Goal: Find specific page/section: Find specific page/section

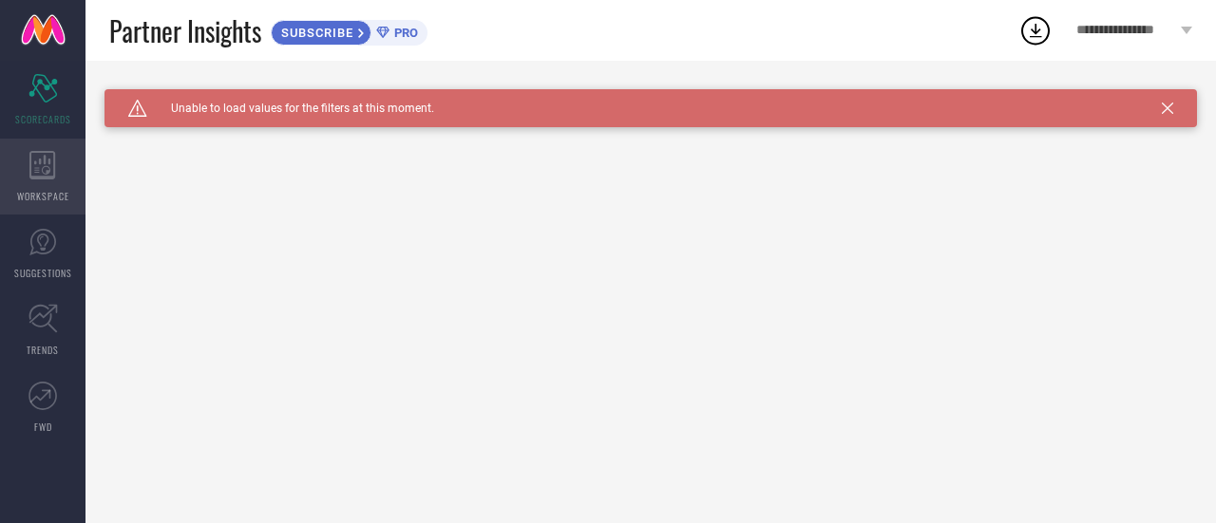
click at [42, 176] on icon at bounding box center [42, 165] width 26 height 28
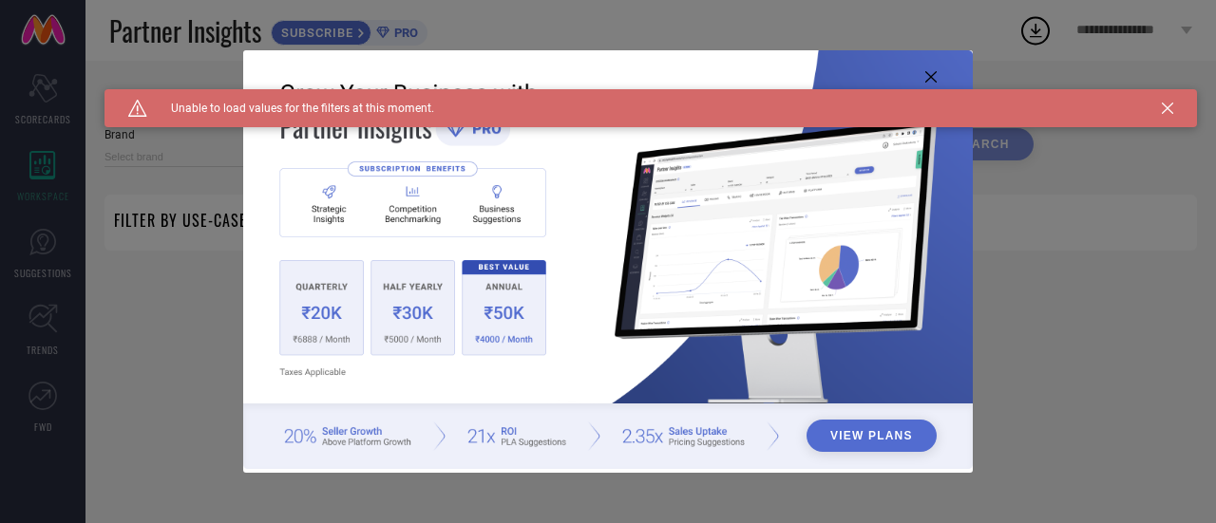
type input "1 STOP FASHION"
type input "All"
click at [46, 112] on div "View Plans" at bounding box center [608, 261] width 1216 height 523
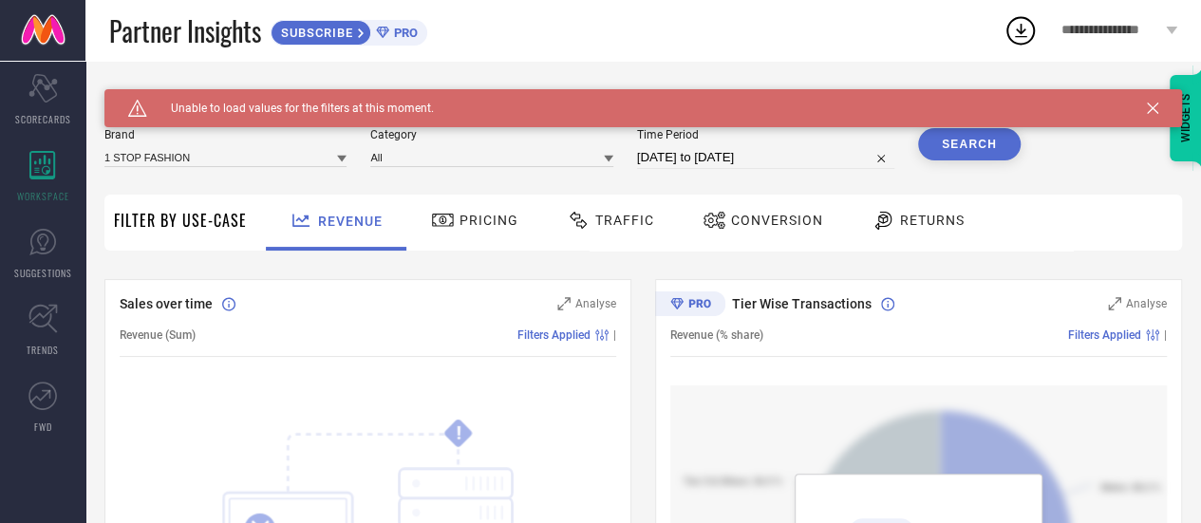
click at [1159, 104] on icon at bounding box center [1152, 108] width 11 height 11
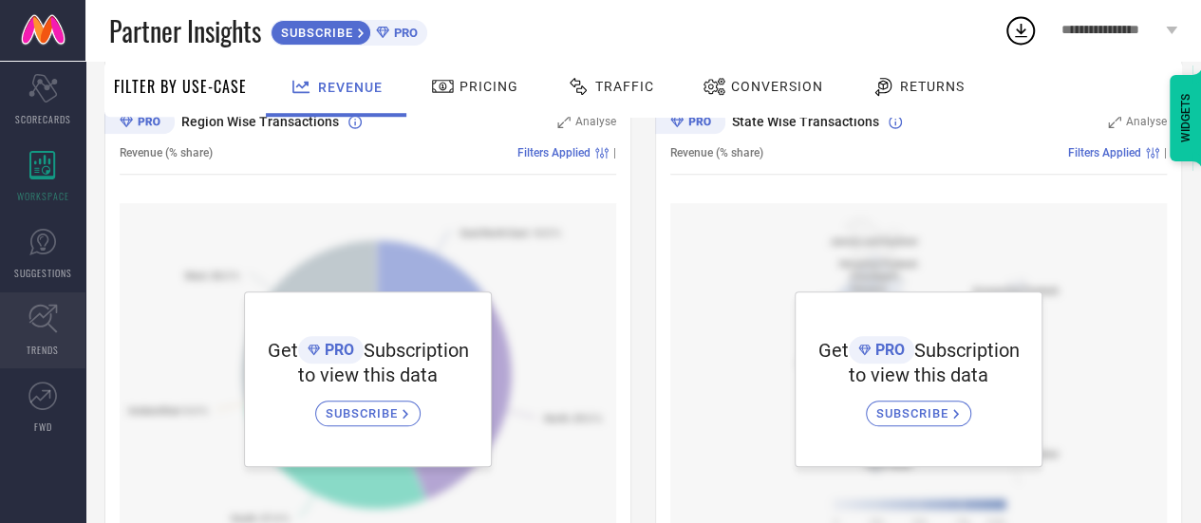
scroll to position [758, 0]
